Goal: Task Accomplishment & Management: Manage account settings

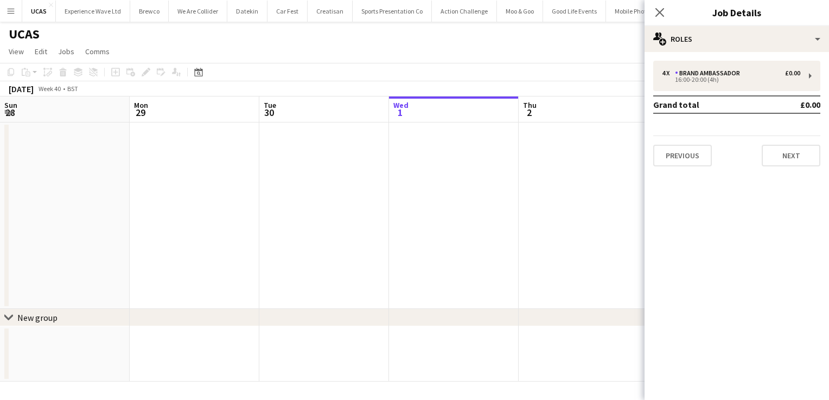
scroll to position [0, 439]
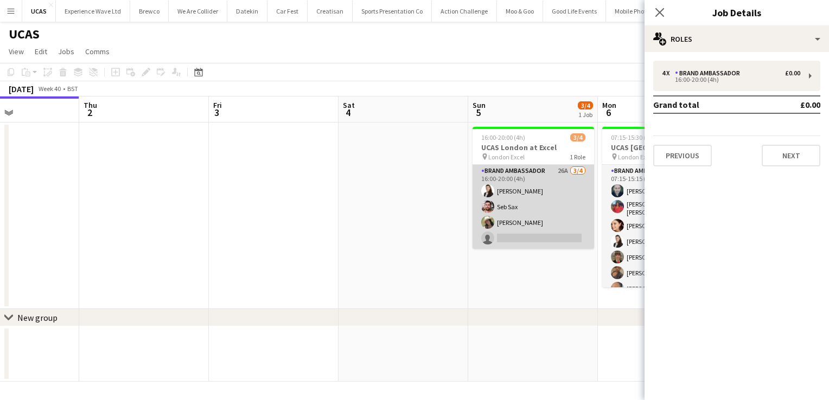
click at [555, 238] on app-card-role "Brand Ambassador 26A 3/4 16:00-20:00 (4h) Mariia Legun Seb Sax rocio cejas sing…" at bounding box center [534, 207] width 122 height 84
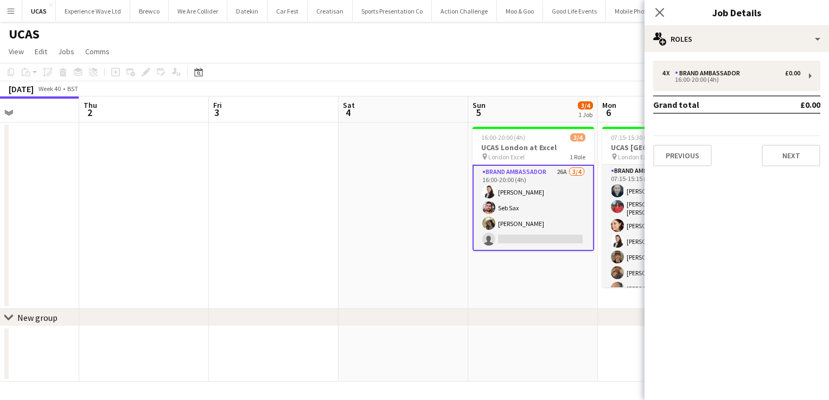
click at [555, 238] on app-card-role "Brand Ambassador 26A 3/4 16:00-20:00 (4h) Mariia Legun Seb Sax rocio cejas sing…" at bounding box center [534, 208] width 122 height 86
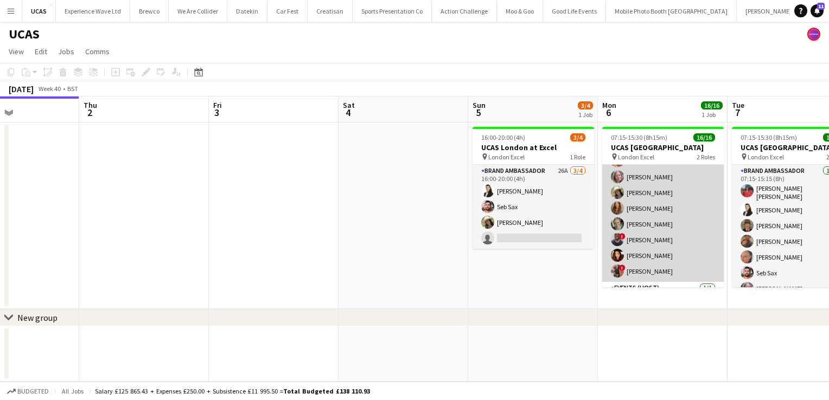
scroll to position [147, 0]
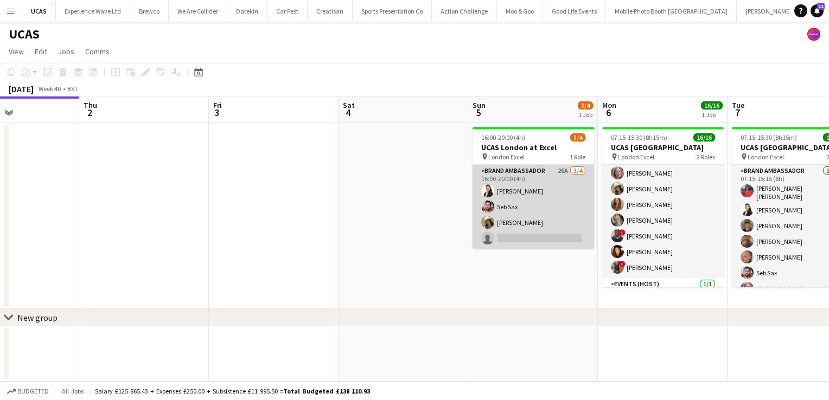
click at [556, 234] on app-card-role "Brand Ambassador 26A 3/4 16:00-20:00 (4h) Mariia Legun Seb Sax rocio cejas sing…" at bounding box center [534, 207] width 122 height 84
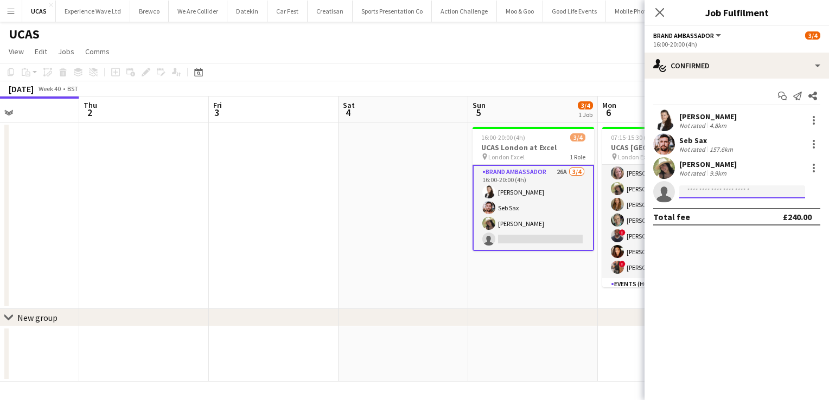
click at [715, 192] on input at bounding box center [742, 192] width 126 height 13
type input "*"
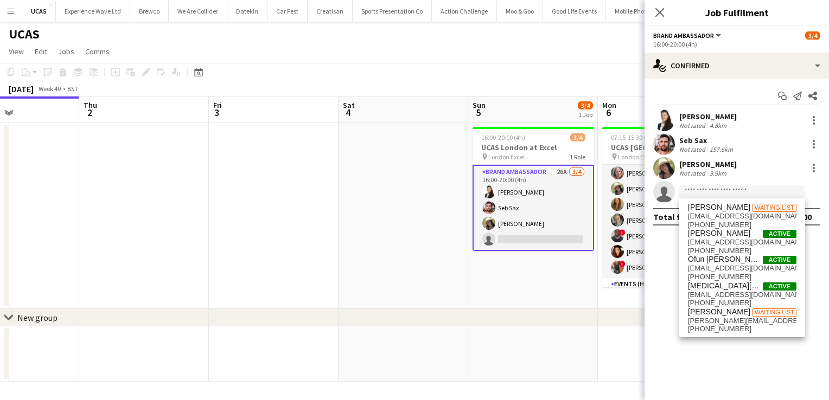
click at [560, 219] on app-card-role "Brand Ambassador 26A 3/4 16:00-20:00 (4h) Mariia Legun Seb Sax rocio cejas sing…" at bounding box center [534, 208] width 122 height 86
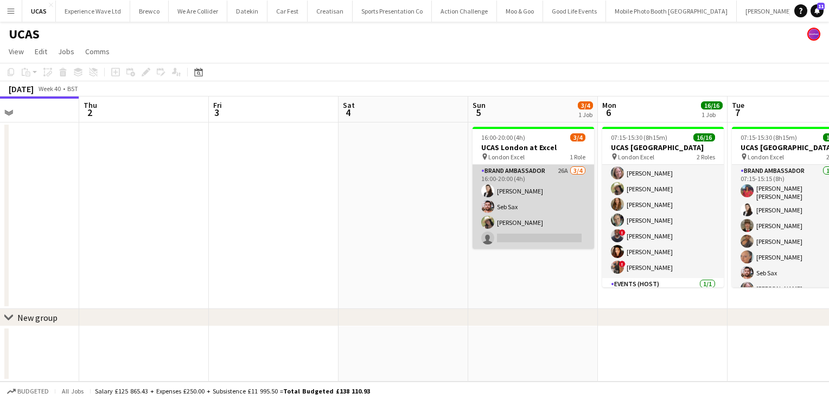
click at [560, 222] on app-card-role "Brand Ambassador 26A 3/4 16:00-20:00 (4h) Mariia Legun Seb Sax rocio cejas sing…" at bounding box center [534, 207] width 122 height 84
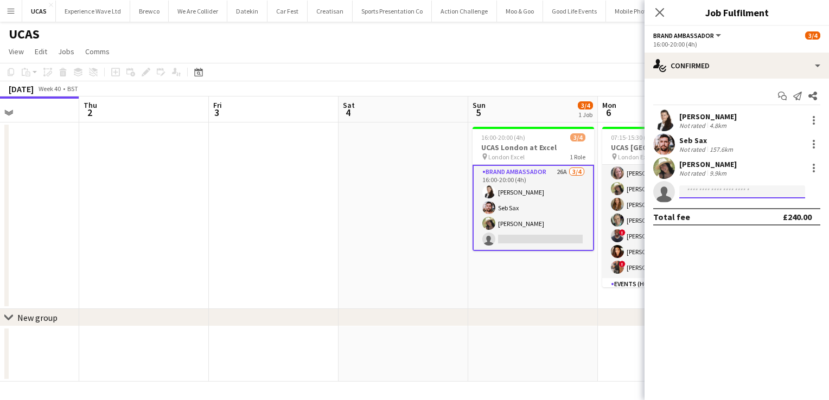
click at [703, 191] on input at bounding box center [742, 192] width 126 height 13
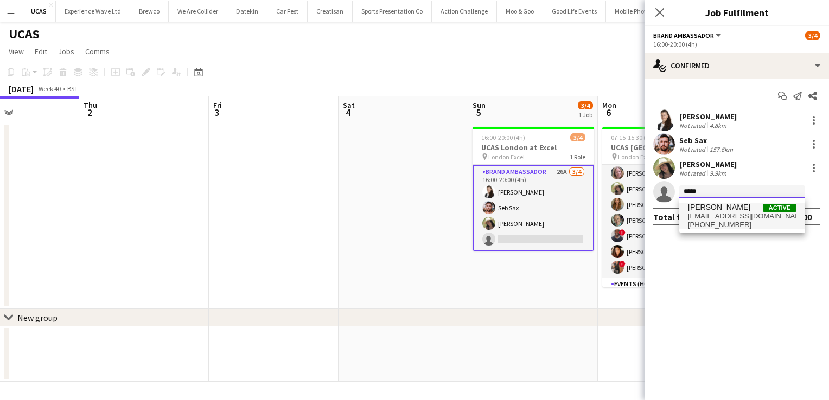
type input "*****"
click at [705, 213] on span "isaacolo.93@outlook.com" at bounding box center [742, 216] width 109 height 9
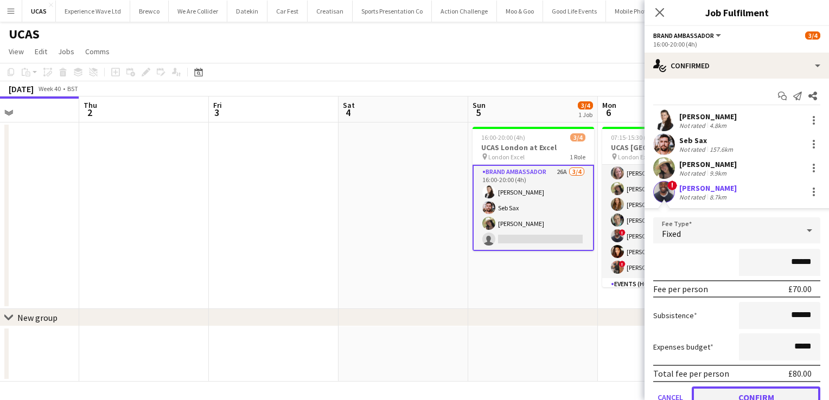
click at [731, 395] on button "Confirm" at bounding box center [756, 398] width 129 height 22
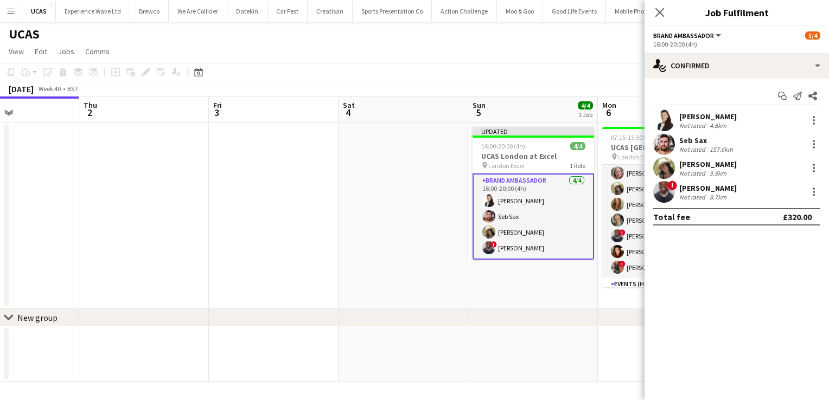
click at [556, 296] on app-date-cell "Updated 16:00-20:00 (4h) 4/4 UCAS London at Excel pin London Excel 1 Role Brand…" at bounding box center [533, 216] width 130 height 187
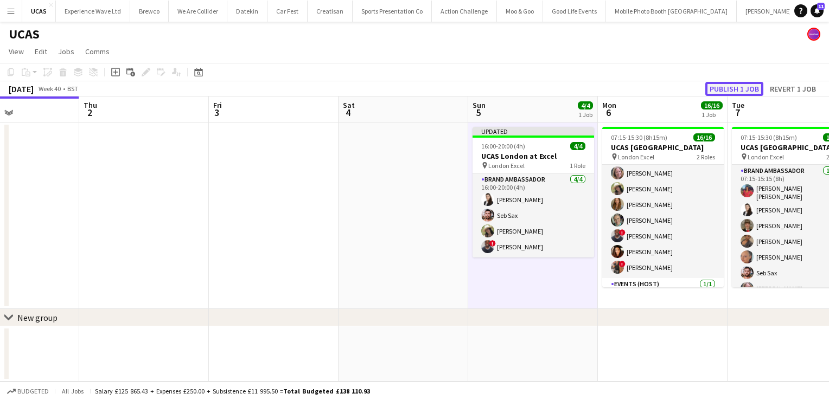
click at [745, 88] on button "Publish 1 job" at bounding box center [734, 89] width 58 height 14
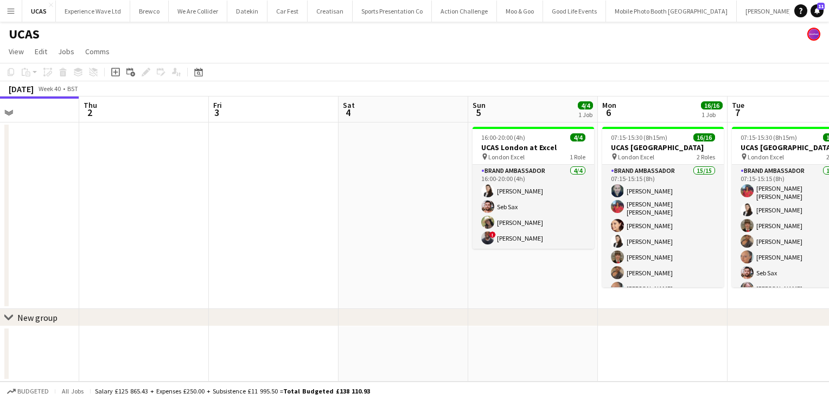
click at [9, 5] on button "Menu" at bounding box center [11, 11] width 22 height 22
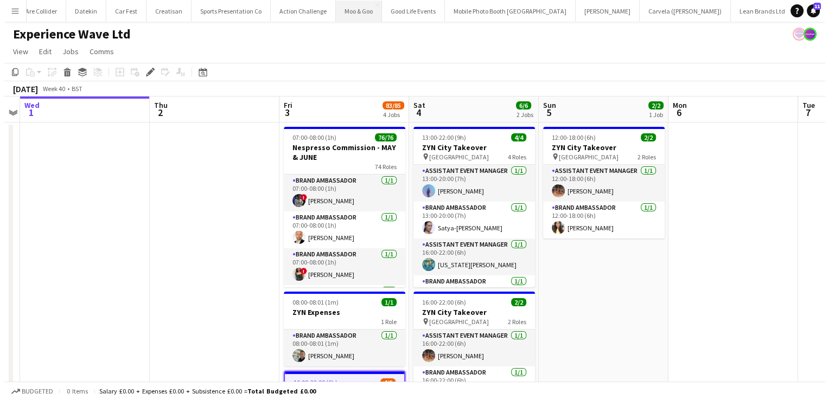
scroll to position [0, 184]
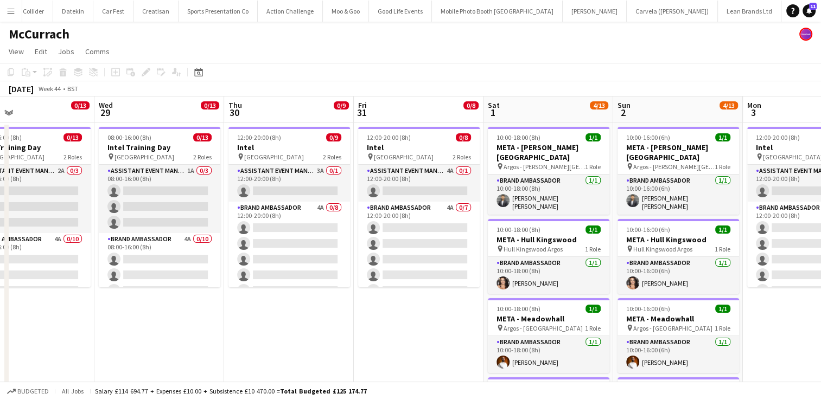
scroll to position [0, 296]
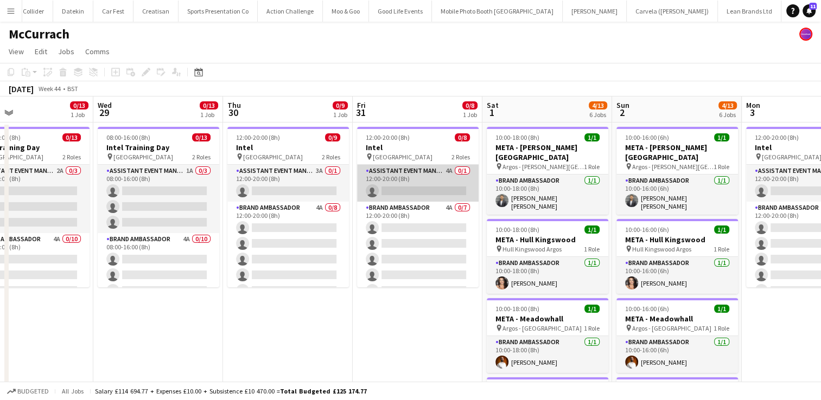
click at [419, 168] on app-card-role "Assistant Event Manager 4A 0/1 12:00-20:00 (8h) single-neutral-actions" at bounding box center [418, 183] width 122 height 37
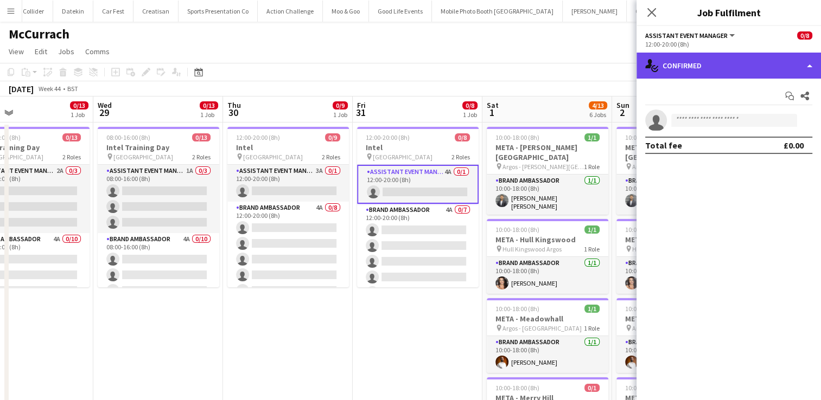
click at [805, 70] on div "single-neutral-actions-check-2 Confirmed" at bounding box center [728, 66] width 184 height 26
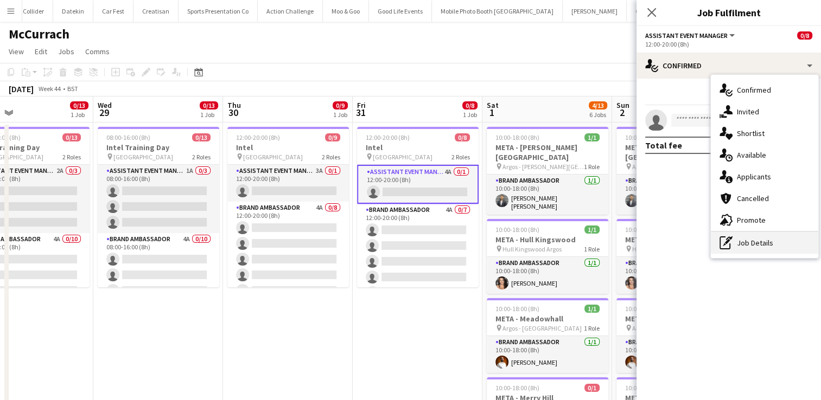
click at [765, 242] on div "pen-write Job Details" at bounding box center [764, 243] width 107 height 22
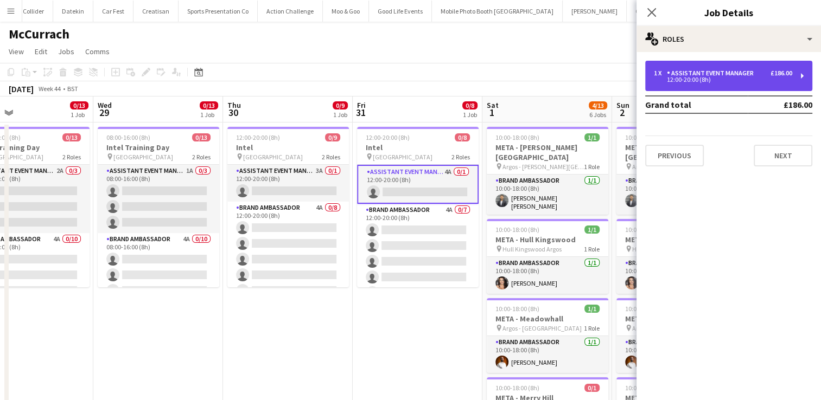
click at [800, 78] on div "1 x Assistant Event Manager £186.00 12:00-20:00 (8h)" at bounding box center [728, 76] width 167 height 30
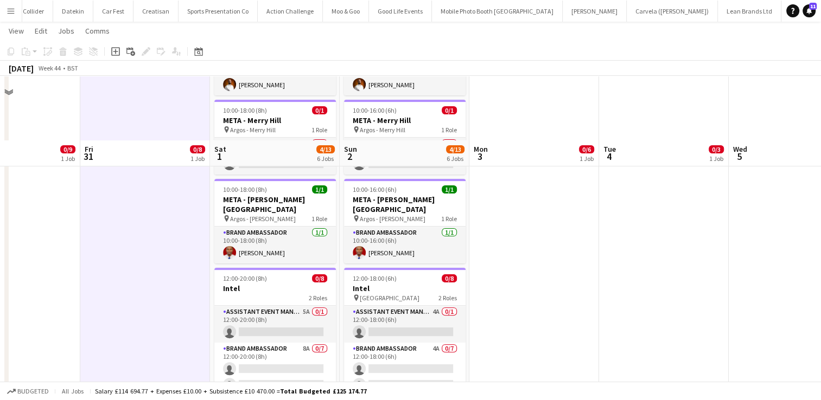
scroll to position [345, 0]
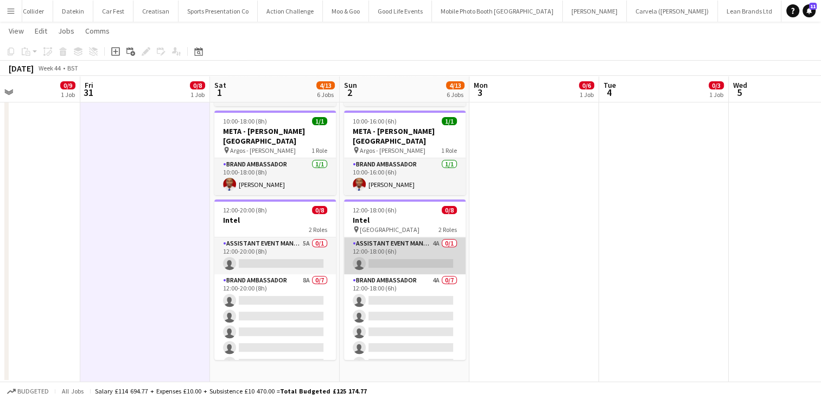
click at [425, 248] on app-card-role "Assistant Event Manager 4A 0/1 12:00-18:00 (6h) single-neutral-actions" at bounding box center [405, 256] width 122 height 37
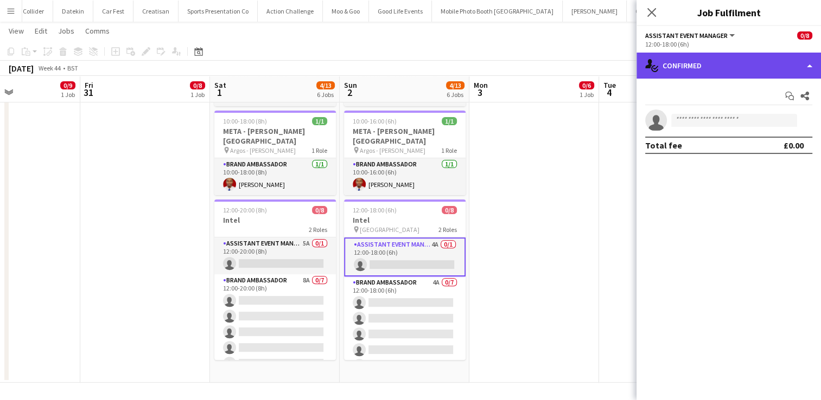
click at [805, 62] on div "single-neutral-actions-check-2 Confirmed" at bounding box center [728, 66] width 184 height 26
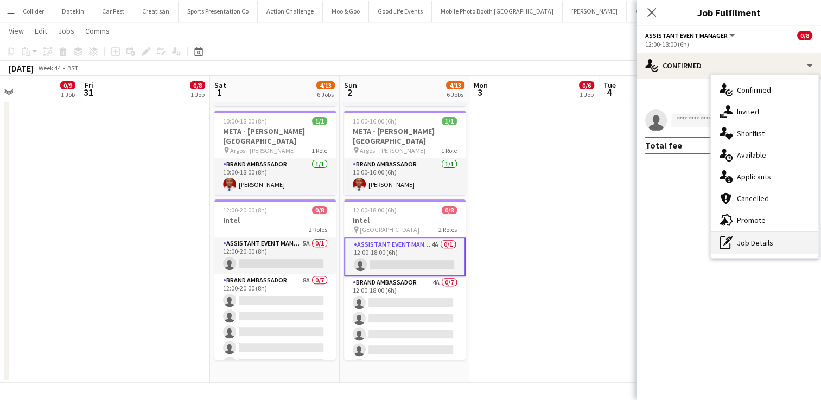
click at [759, 239] on div "pen-write Job Details" at bounding box center [764, 243] width 107 height 22
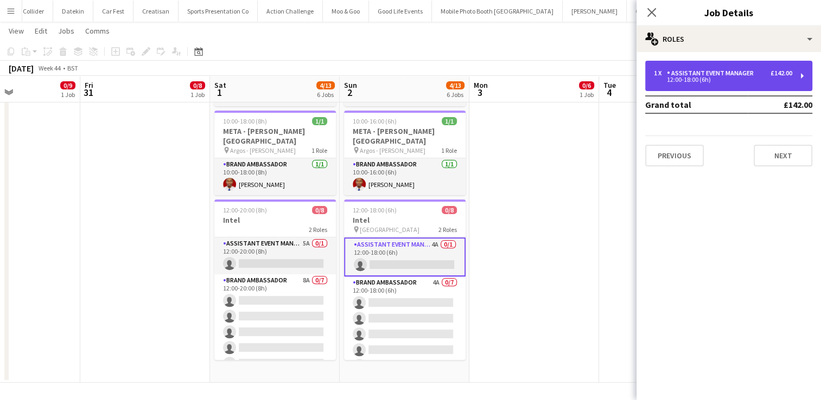
click at [807, 77] on div "1 x Assistant Event Manager £142.00 12:00-18:00 (6h)" at bounding box center [728, 76] width 167 height 30
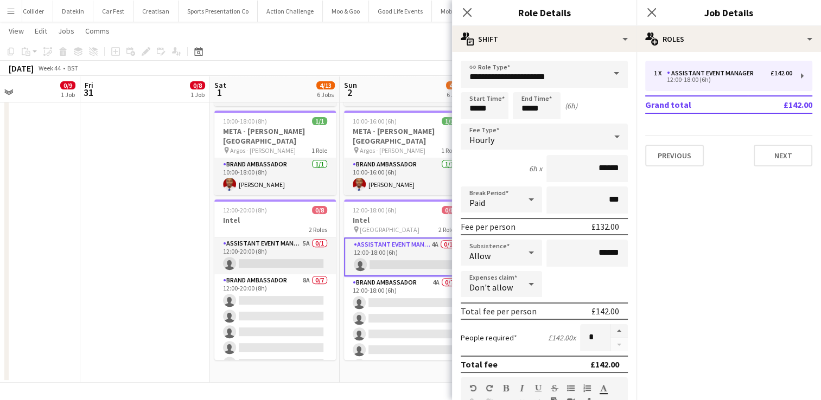
click at [112, 233] on app-date-cell "12:00-20:00 (8h) 0/8 Intel pin London 2 Roles Assistant Event Manager 4A 0/1 12…" at bounding box center [145, 79] width 130 height 607
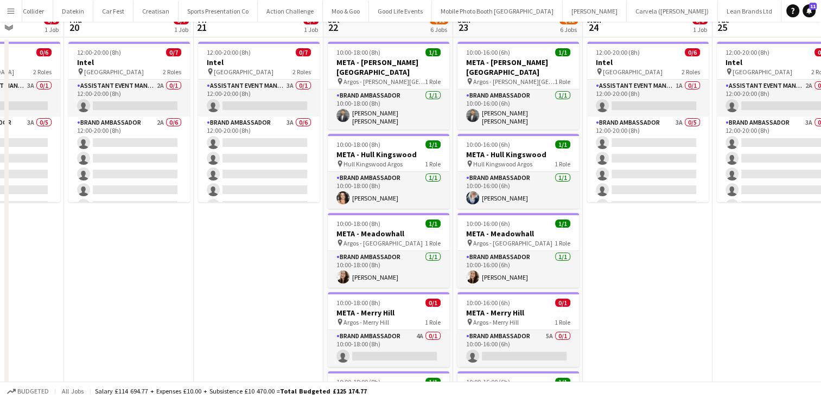
scroll to position [0, 0]
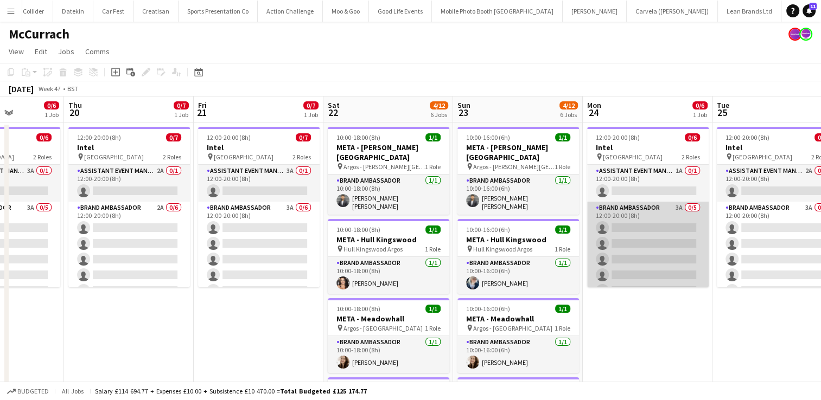
click at [657, 242] on app-card-role "Brand Ambassador 3A 0/5 12:00-20:00 (8h) single-neutral-actions single-neutral-…" at bounding box center [648, 252] width 122 height 100
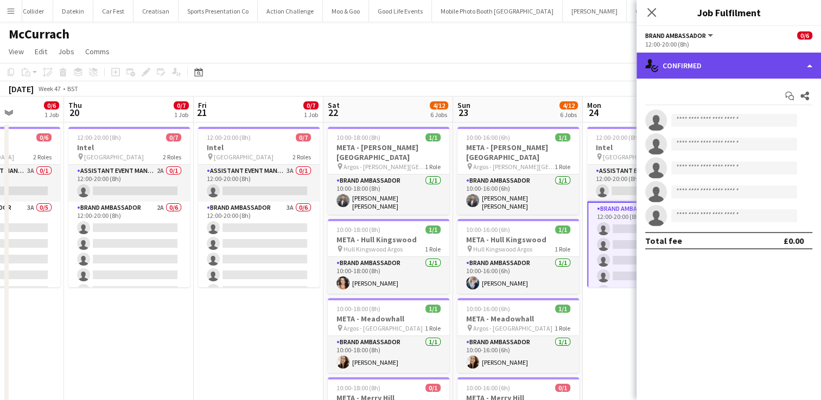
click at [809, 71] on div "single-neutral-actions-check-2 Confirmed" at bounding box center [728, 66] width 184 height 26
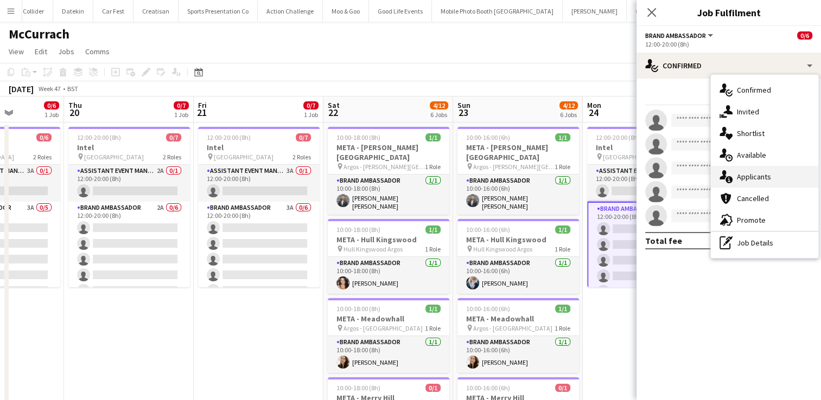
click at [762, 170] on div "single-neutral-actions-information Applicants" at bounding box center [764, 177] width 107 height 22
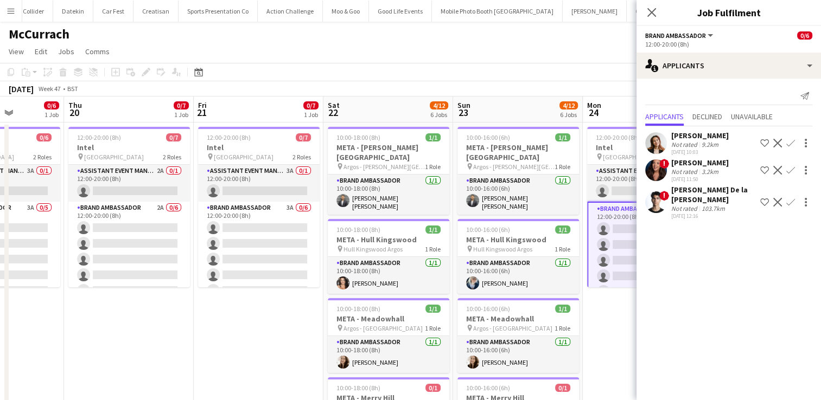
click at [720, 179] on div "01-10-2025 11:50" at bounding box center [700, 179] width 58 height 7
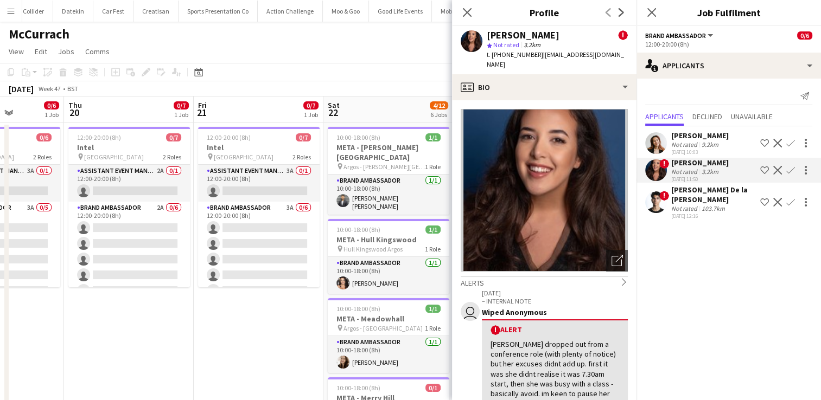
click at [702, 142] on div "9.2km" at bounding box center [709, 145] width 21 height 8
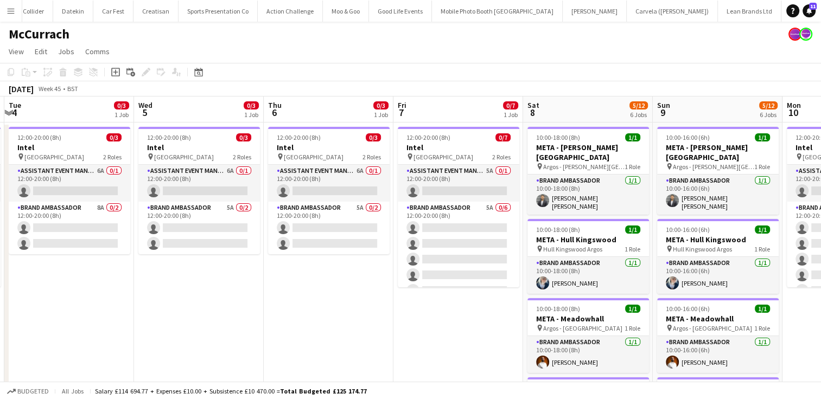
scroll to position [0, 254]
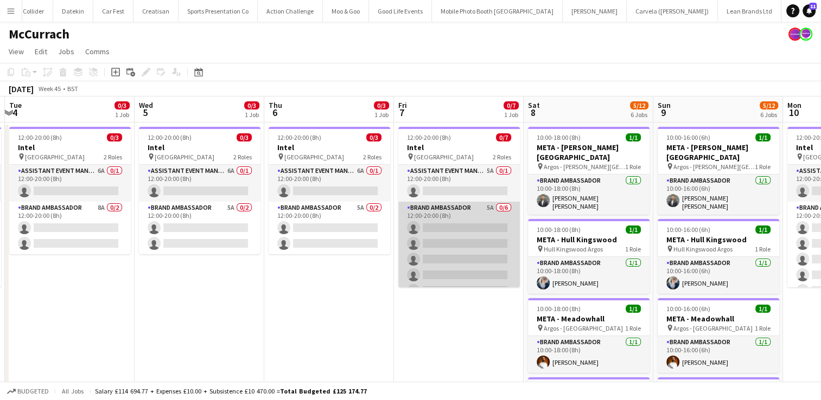
click at [451, 241] on app-card-role "Brand Ambassador 5A 0/6 12:00-20:00 (8h) single-neutral-actions single-neutral-…" at bounding box center [459, 260] width 122 height 116
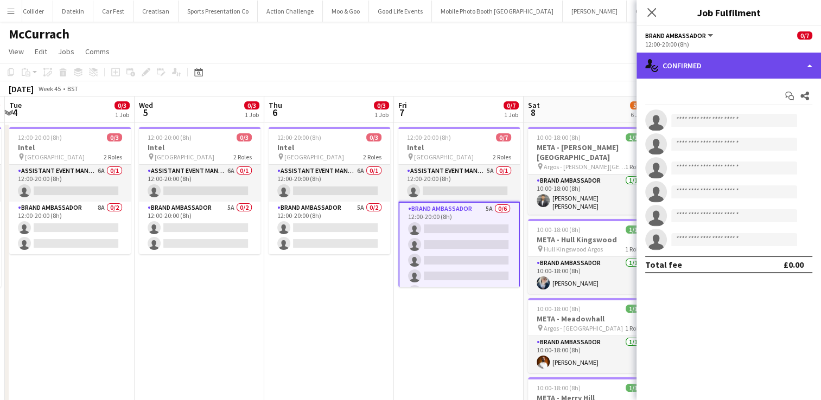
click at [792, 71] on div "single-neutral-actions-check-2 Confirmed" at bounding box center [728, 66] width 184 height 26
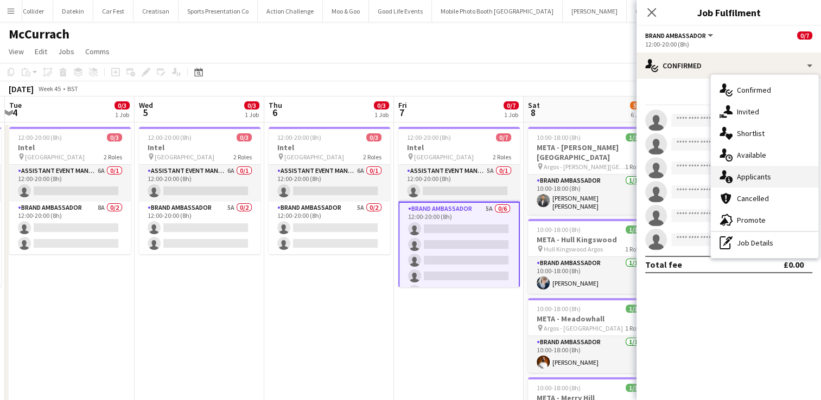
click at [769, 180] on span "Applicants" at bounding box center [754, 177] width 34 height 10
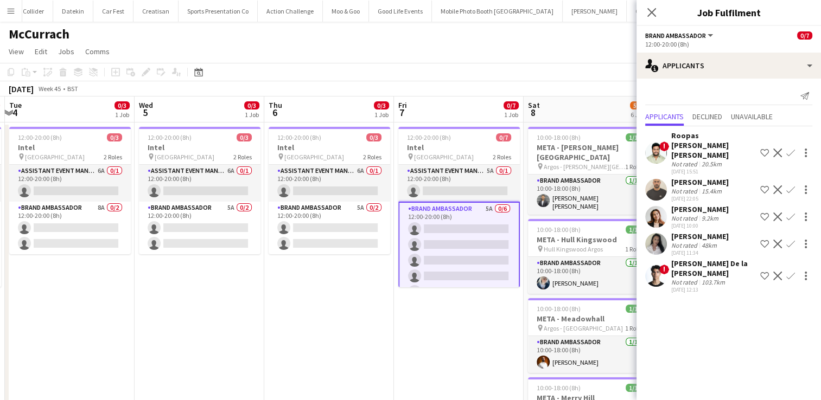
click at [704, 250] on div "01-10-2025 11:34" at bounding box center [700, 253] width 58 height 7
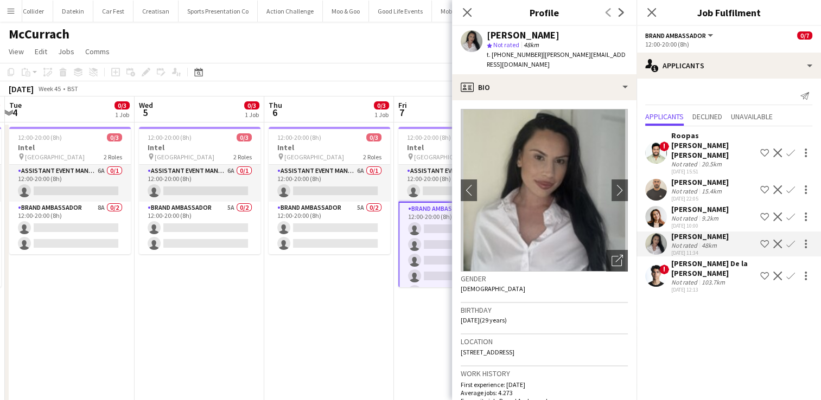
click at [693, 352] on mat-expansion-panel "users2 Applicants Send notification Applicants Declined Unavailable ! Roopas Pa…" at bounding box center [728, 240] width 184 height 322
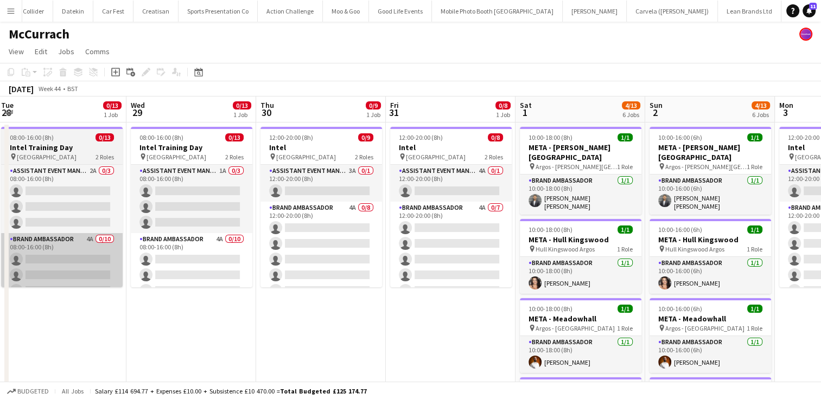
scroll to position [0, 263]
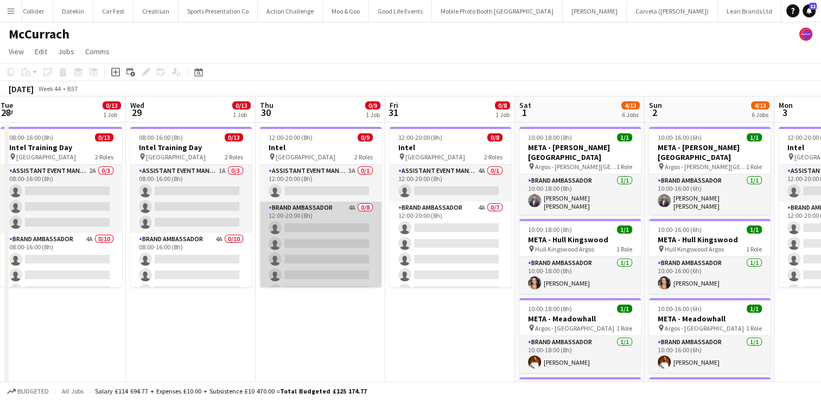
click at [341, 253] on app-card-role "Brand Ambassador 4A 0/8 12:00-20:00 (8h) single-neutral-actions single-neutral-…" at bounding box center [321, 275] width 122 height 147
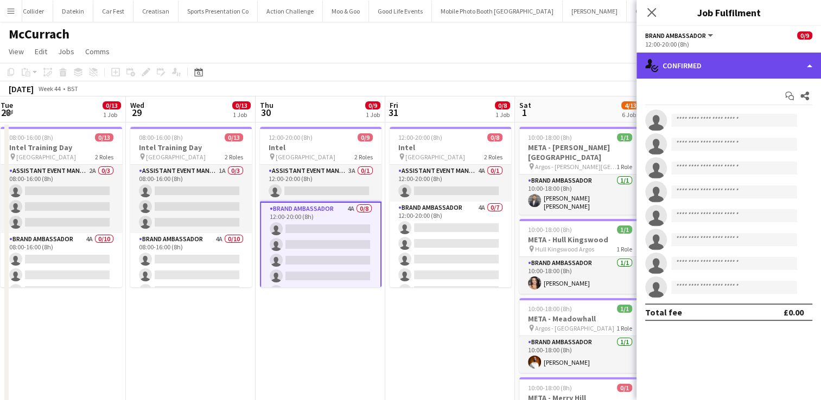
click at [803, 64] on div "single-neutral-actions-check-2 Confirmed" at bounding box center [728, 66] width 184 height 26
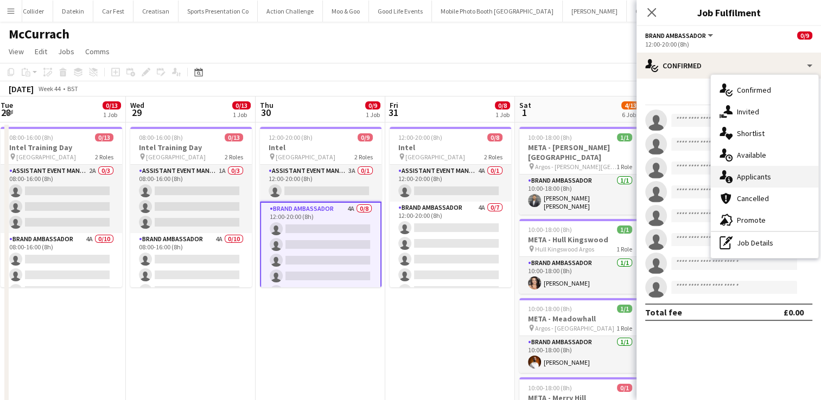
click at [775, 177] on div "single-neutral-actions-information Applicants" at bounding box center [764, 177] width 107 height 22
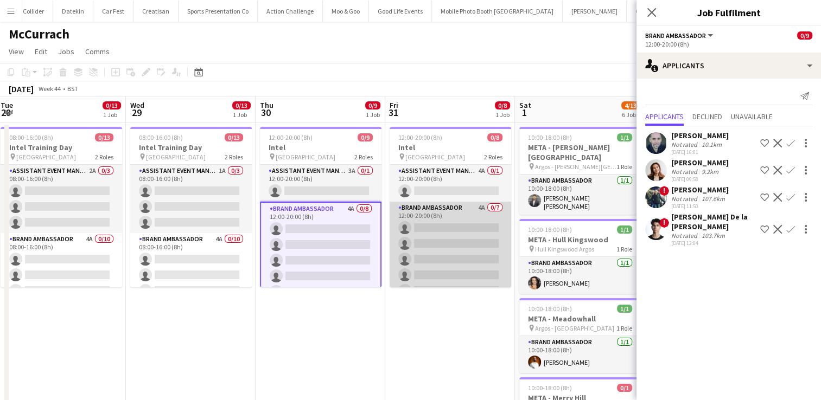
click at [424, 259] on app-card-role "Brand Ambassador 4A 0/7 12:00-20:00 (8h) single-neutral-actions single-neutral-…" at bounding box center [451, 267] width 122 height 131
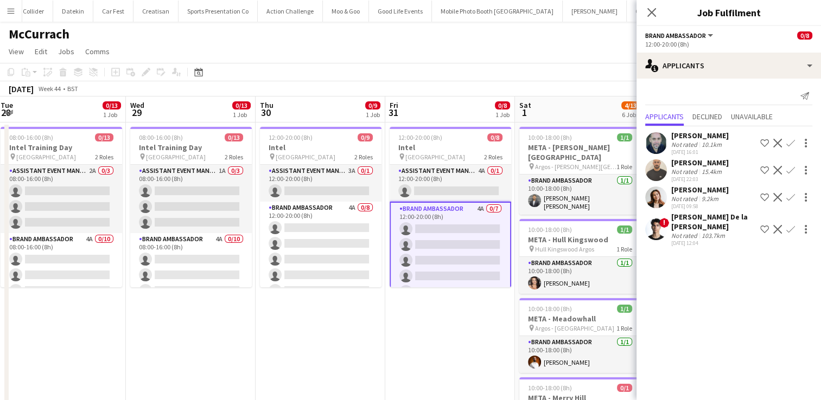
click at [703, 173] on div "15.4km" at bounding box center [711, 172] width 24 height 8
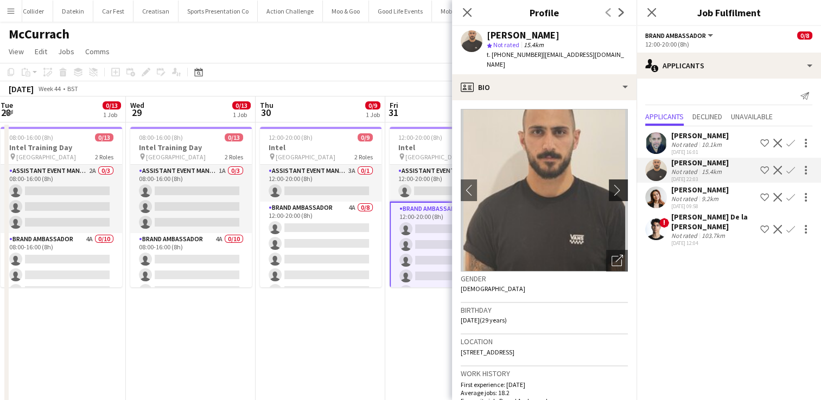
click at [613, 184] on app-icon "chevron-right" at bounding box center [619, 189] width 17 height 11
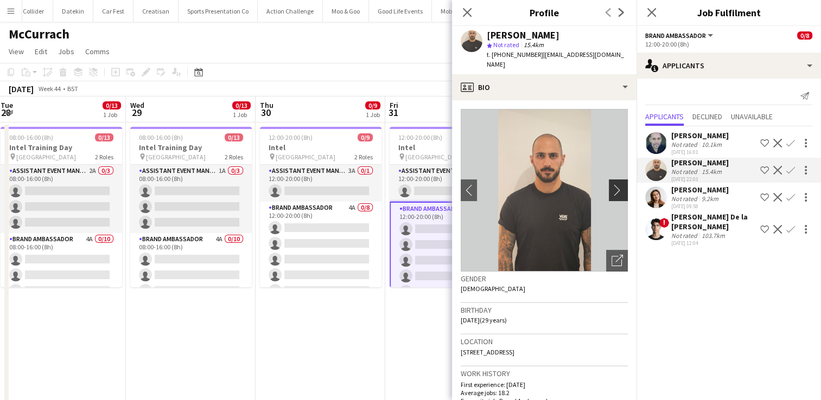
click at [613, 184] on app-icon "chevron-right" at bounding box center [619, 189] width 17 height 11
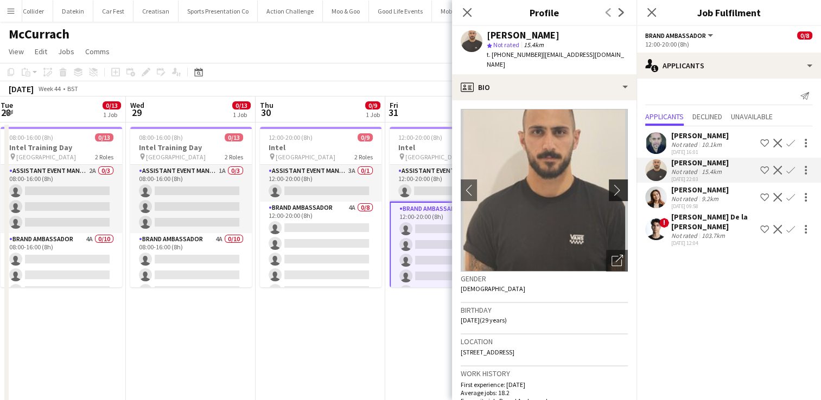
click at [613, 184] on app-icon "chevron-right" at bounding box center [619, 189] width 17 height 11
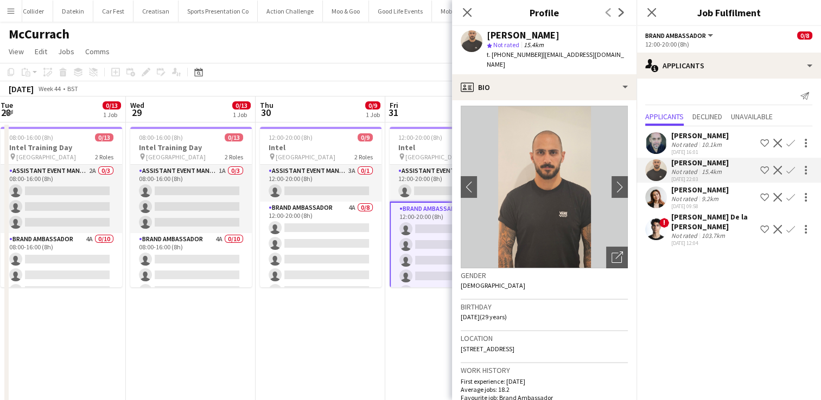
scroll to position [4, 0]
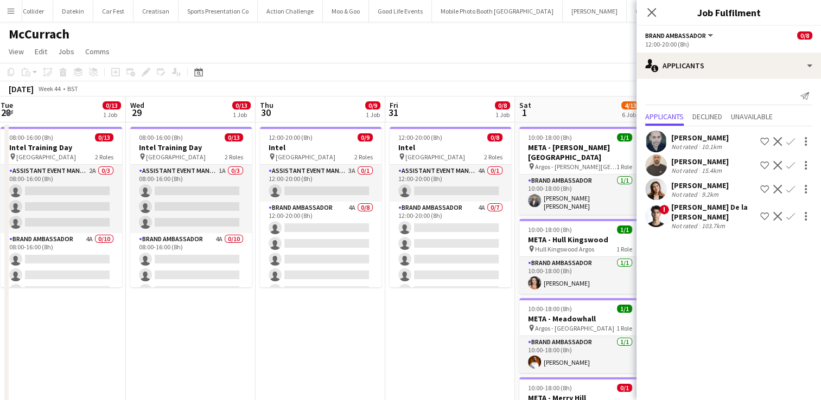
click at [702, 167] on div "15.4km" at bounding box center [711, 171] width 24 height 8
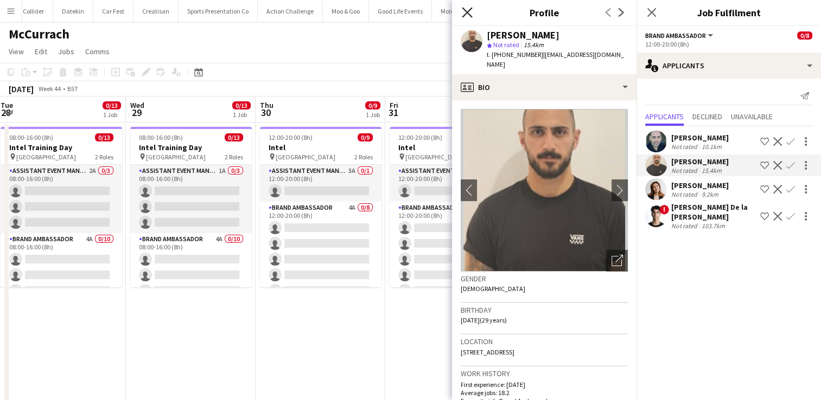
click at [465, 12] on icon "Close pop-in" at bounding box center [467, 12] width 10 height 10
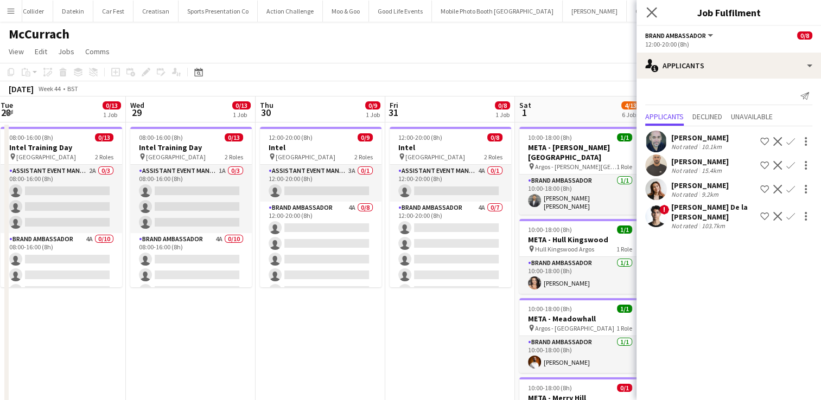
click at [658, 16] on app-icon "Close pop-in" at bounding box center [652, 13] width 16 height 16
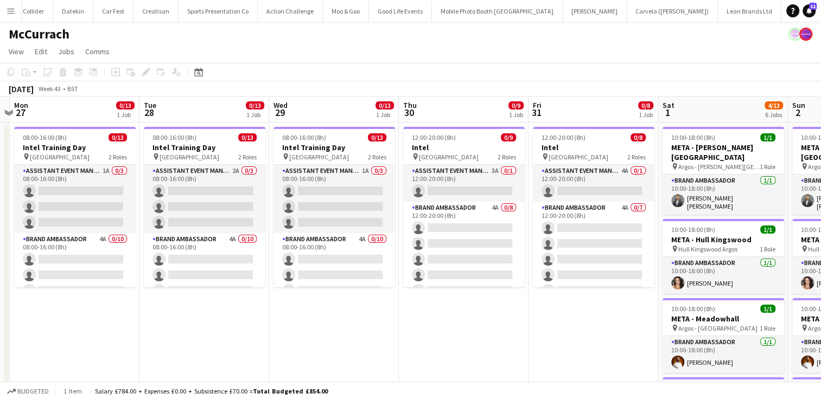
scroll to position [0, 378]
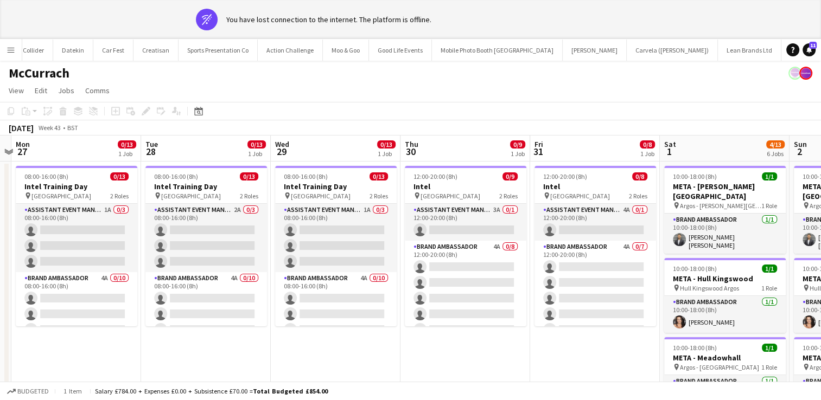
drag, startPoint x: 291, startPoint y: 343, endPoint x: 271, endPoint y: 351, distance: 21.7
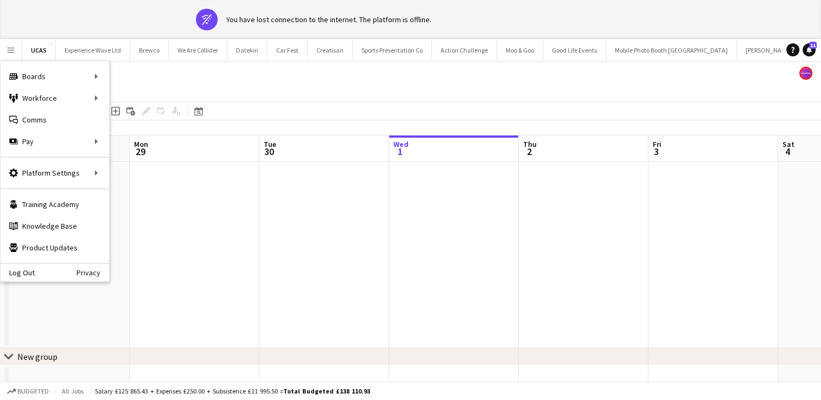
scroll to position [0, 439]
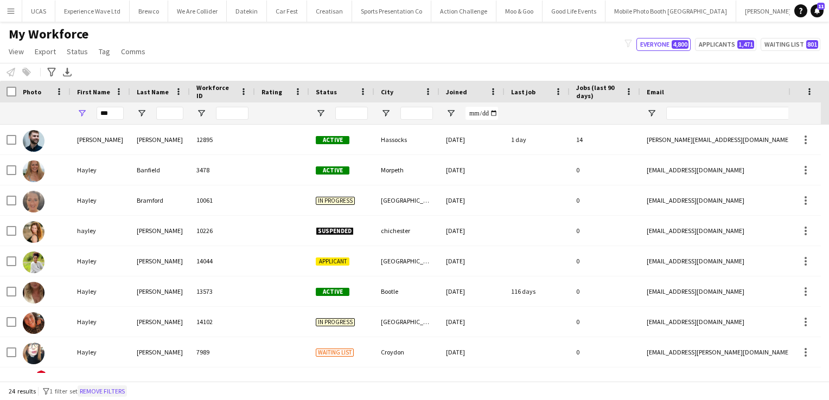
click at [109, 391] on button "Remove filters" at bounding box center [102, 392] width 49 height 12
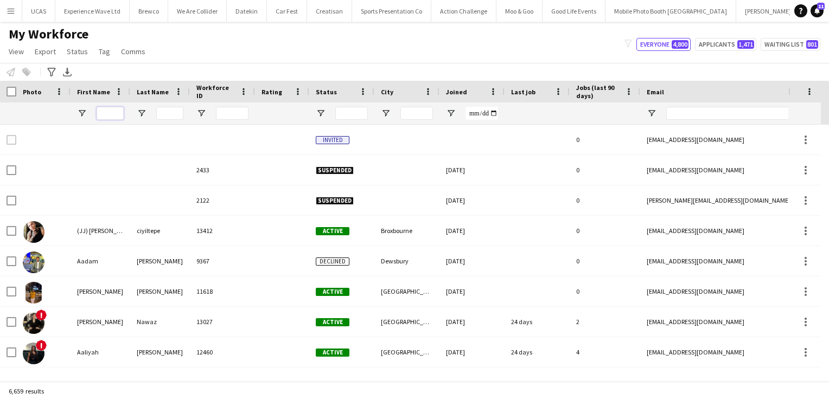
click at [109, 115] on input "First Name Filter Input" at bounding box center [110, 113] width 27 height 13
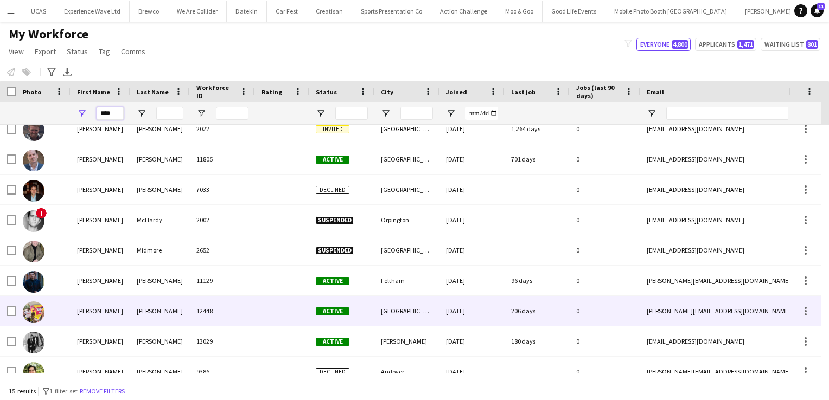
scroll to position [135, 0]
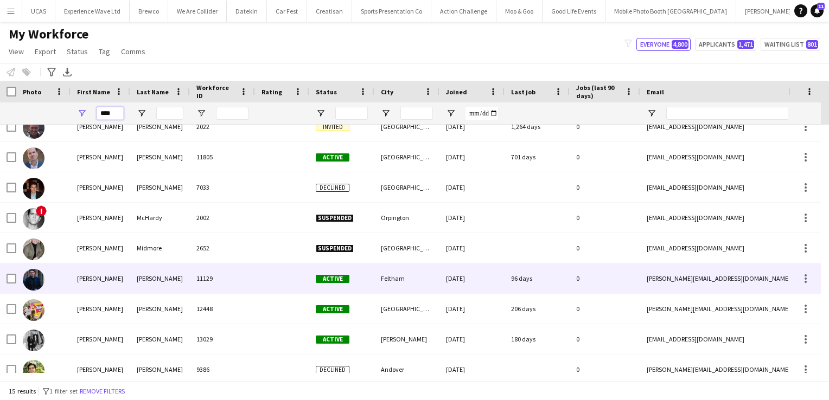
type input "****"
click at [160, 278] on div "Montoya" at bounding box center [160, 279] width 60 height 30
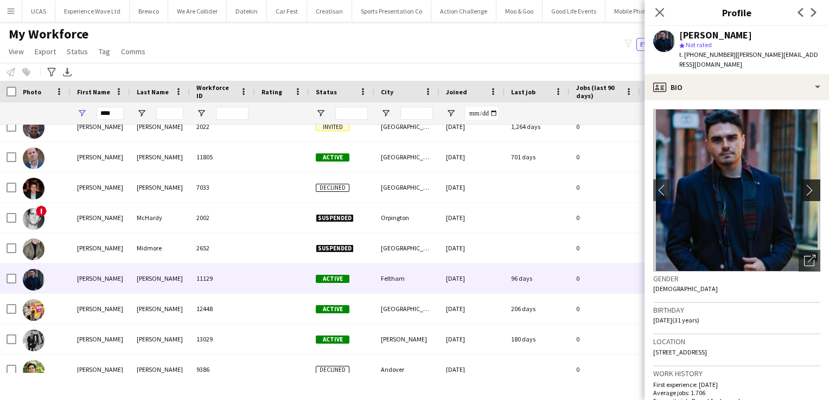
click at [805, 184] on app-icon "chevron-right" at bounding box center [812, 189] width 17 height 11
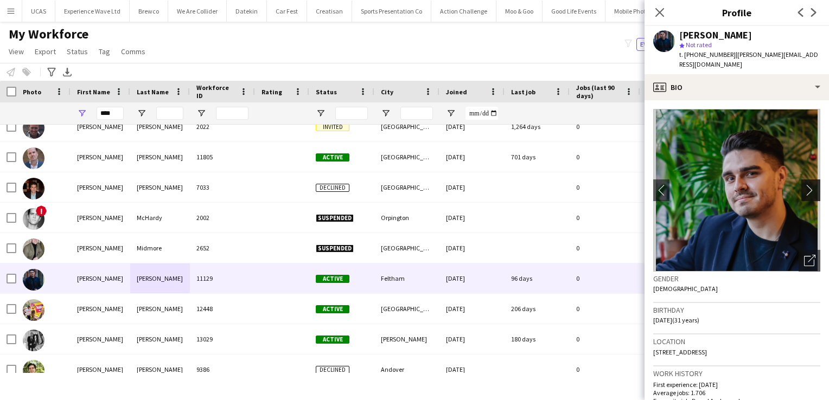
click at [805, 184] on app-icon "chevron-right" at bounding box center [812, 189] width 17 height 11
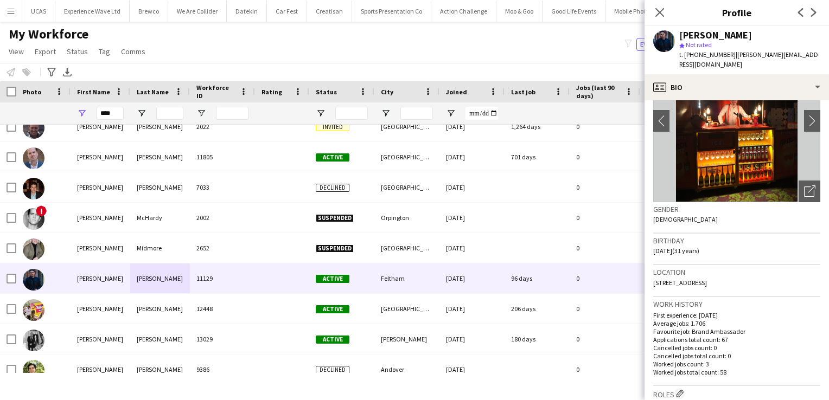
scroll to position [72, 0]
